Goal: Task Accomplishment & Management: Use online tool/utility

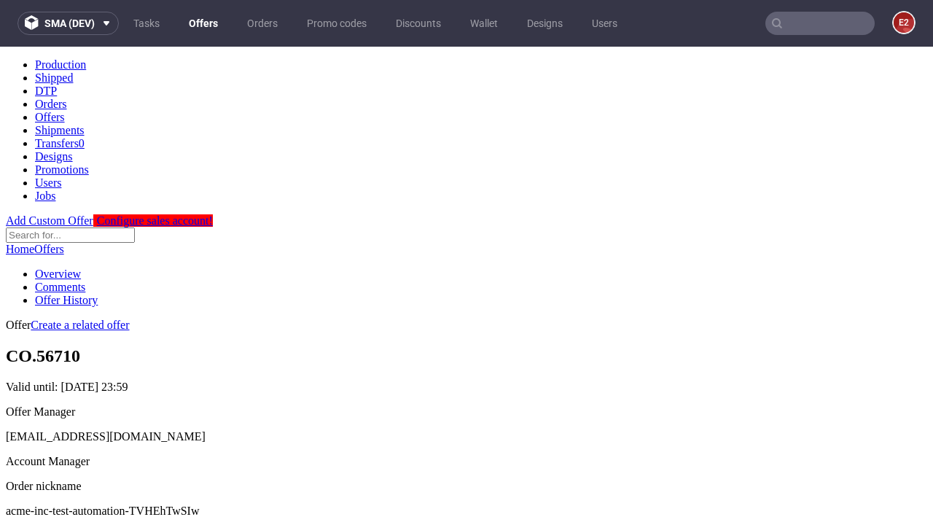
scroll to position [144, 0]
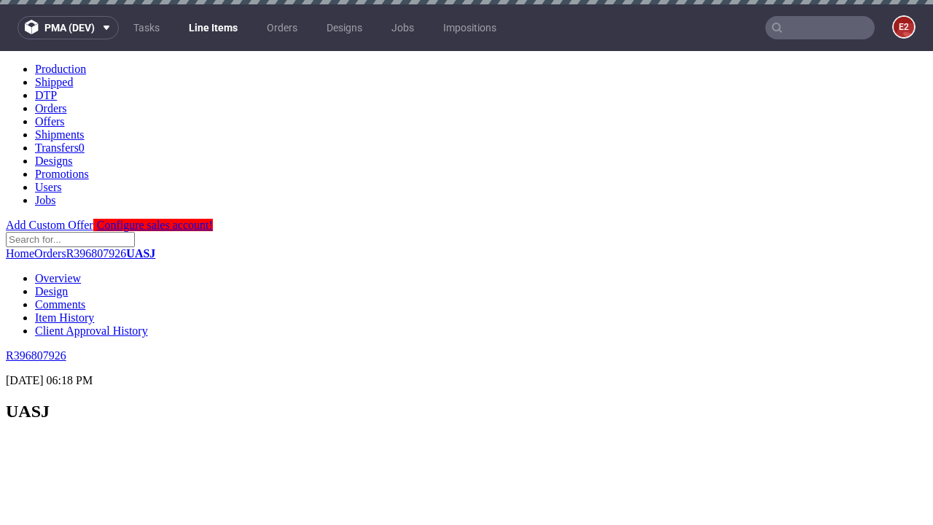
scroll to position [2332, 0]
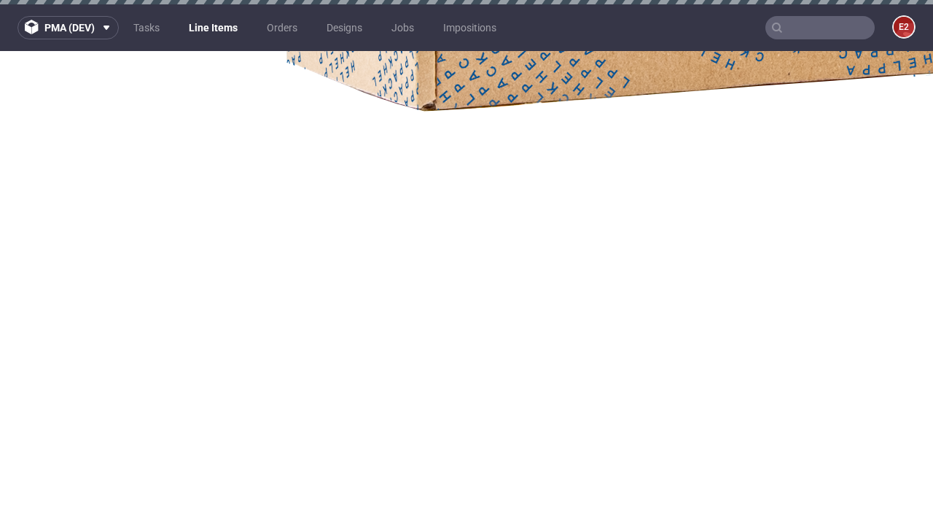
select select "accepted"
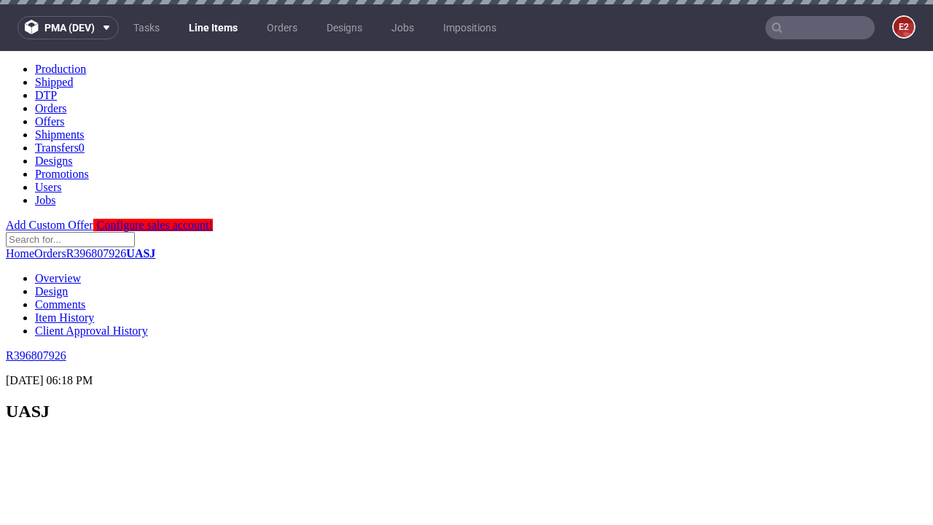
scroll to position [2367, 0]
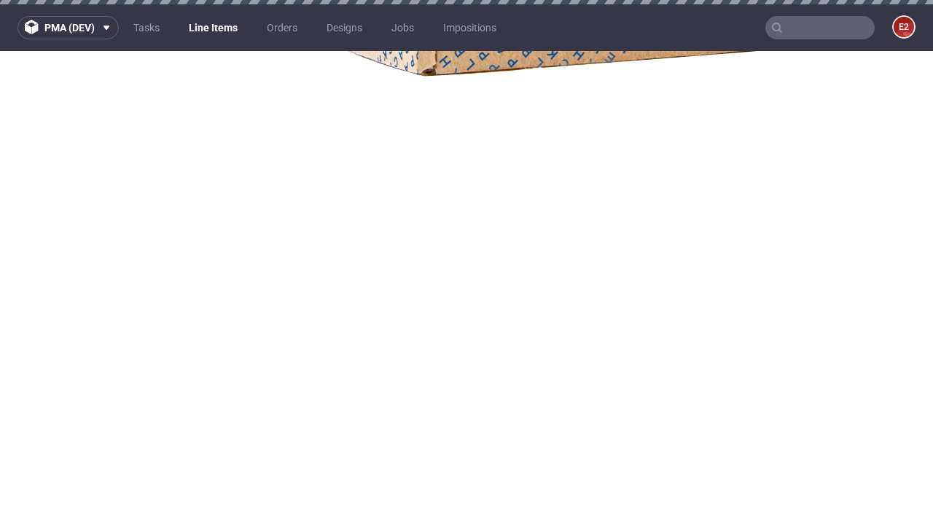
select select "received"
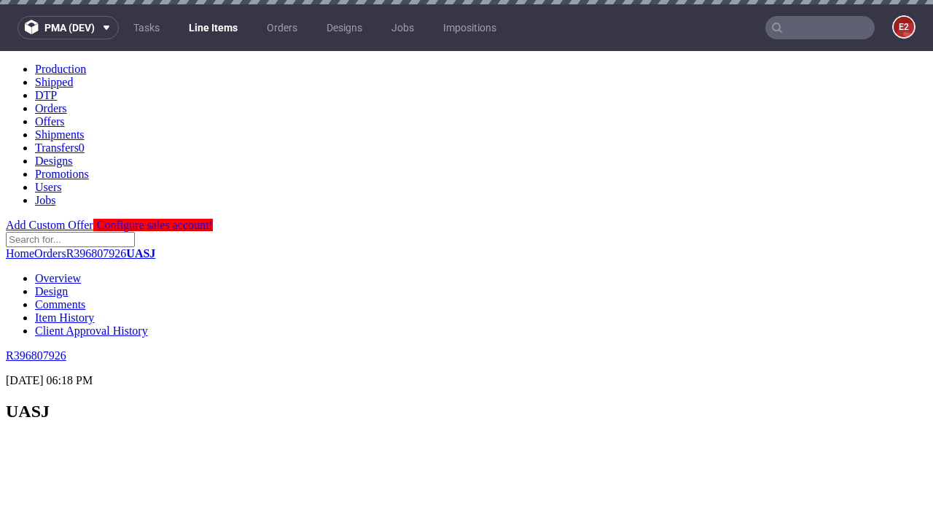
scroll to position [2483, 0]
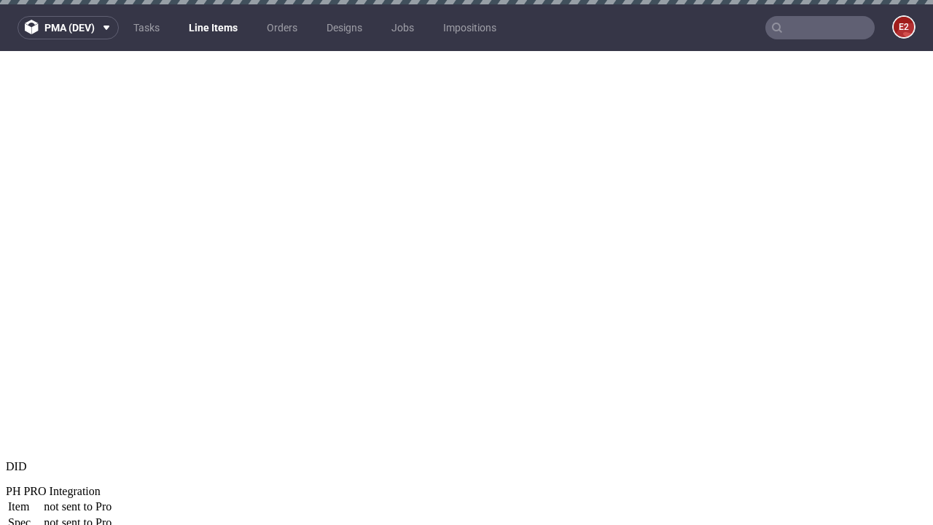
select select "accepted_dtp_issue_reprint"
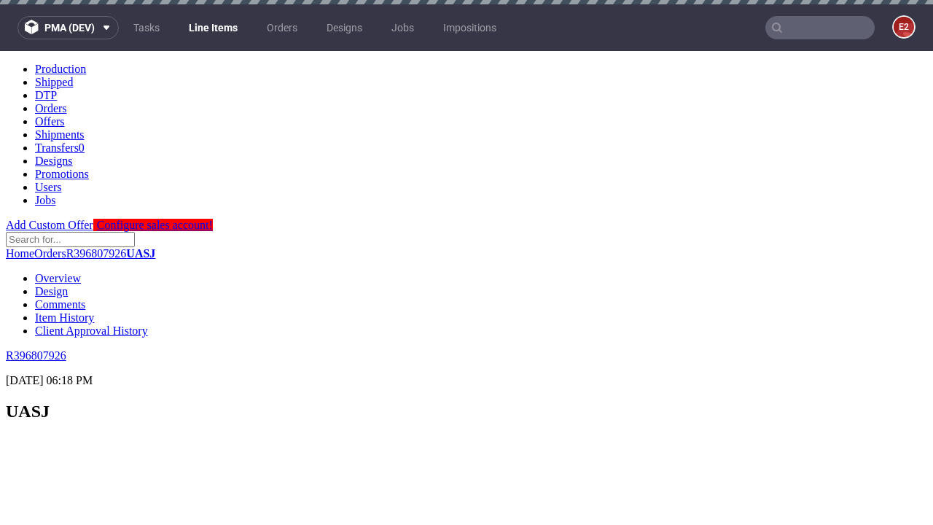
scroll to position [2421, 0]
